Goal: Information Seeking & Learning: Learn about a topic

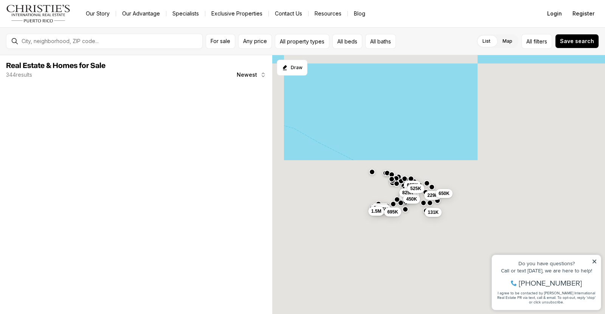
click at [594, 259] on icon at bounding box center [594, 261] width 5 height 5
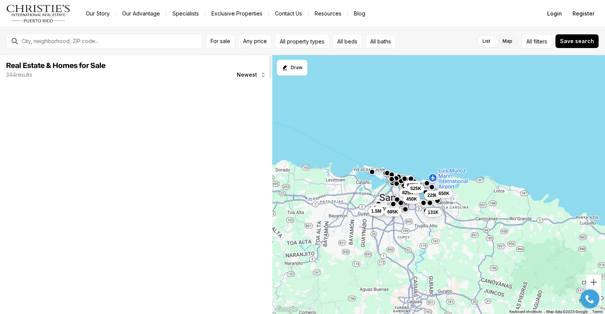
click at [443, 7] on nav "Go to: Homepage Our Story Our Advantage Specialists Exclusive Properties Contac…" at bounding box center [302, 13] width 605 height 27
click at [416, 7] on nav "Go to: Homepage Our Story Our Advantage Specialists Exclusive Properties Contac…" at bounding box center [302, 13] width 605 height 27
